Goal: Communication & Community: Connect with others

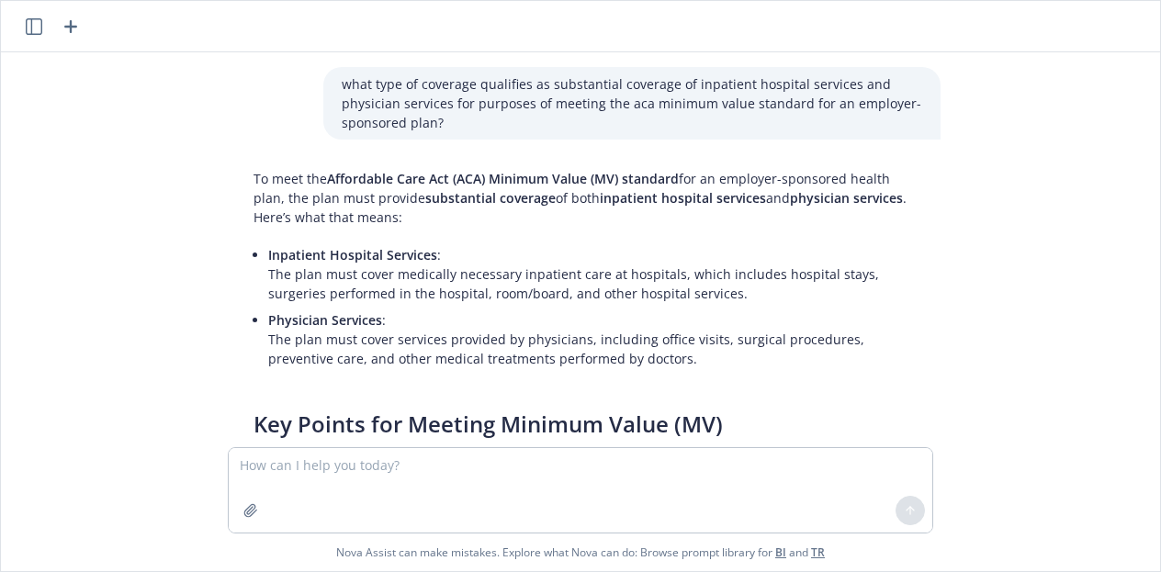
scroll to position [1744, 0]
